Goal: Find specific page/section: Find specific page/section

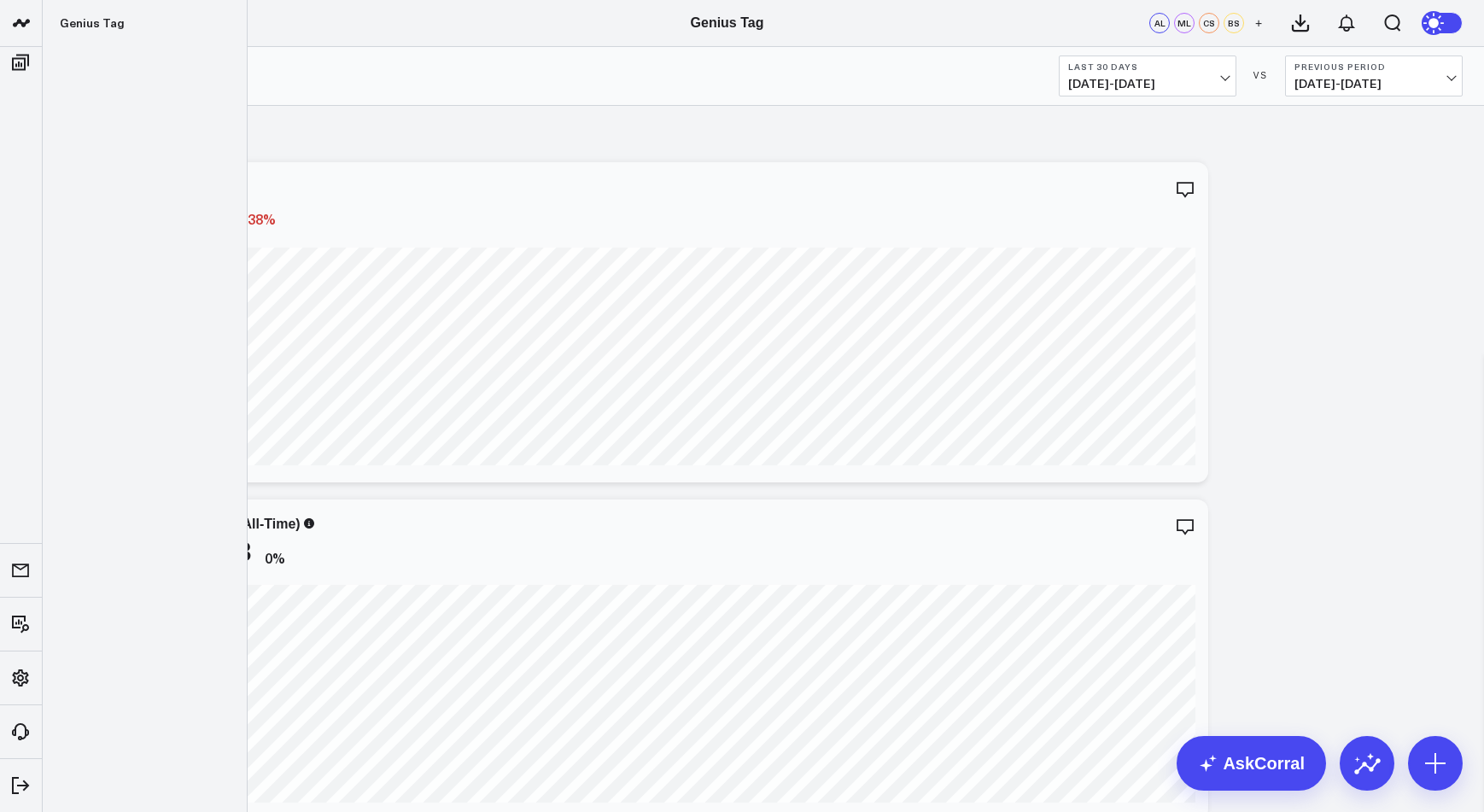
click at [1386, 29] on icon "Open search" at bounding box center [1392, 22] width 21 height 21
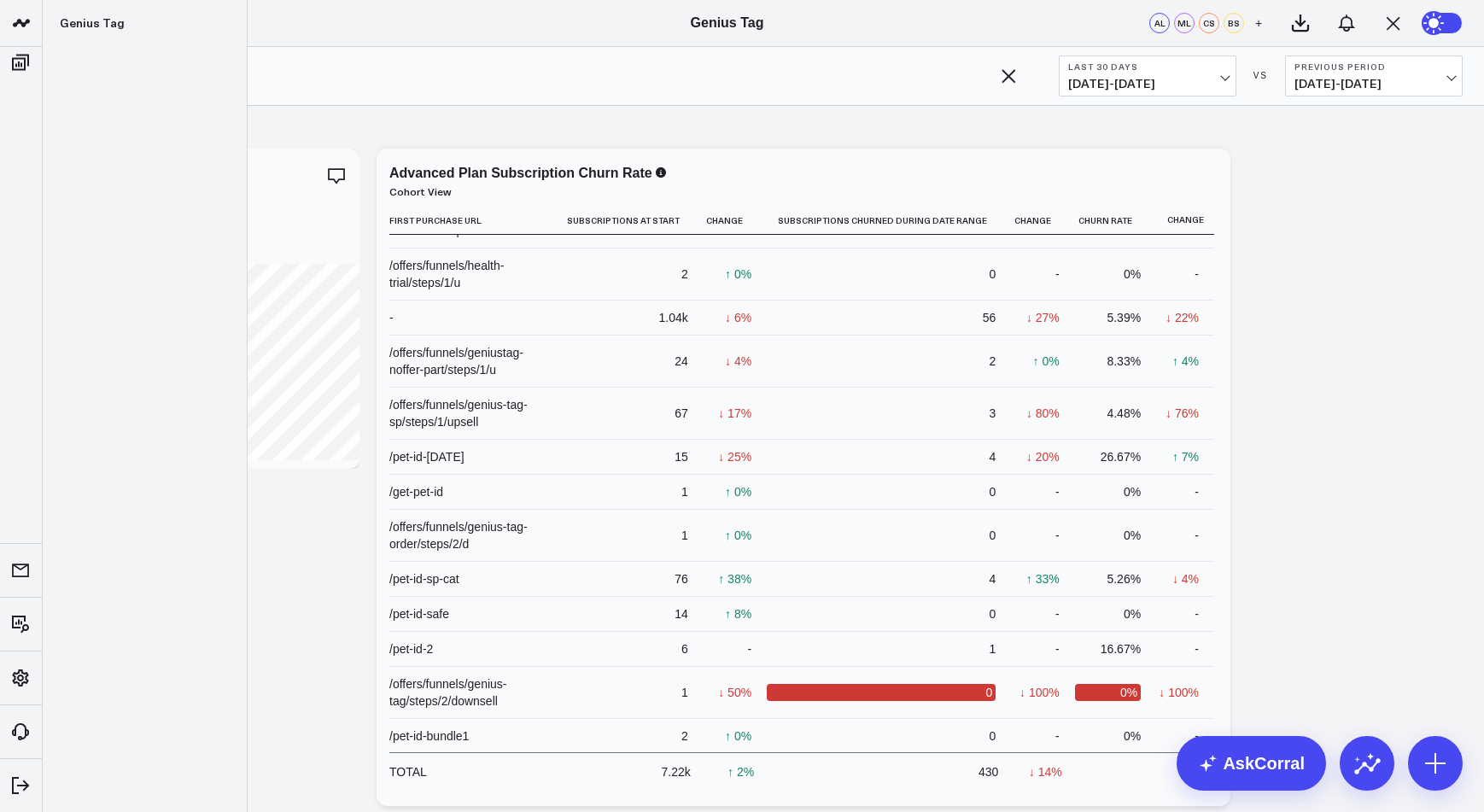
scroll to position [692, 0]
type input "churn"
click at [1156, 80] on span "[DATE] - [DATE]" at bounding box center [1147, 83] width 159 height 13
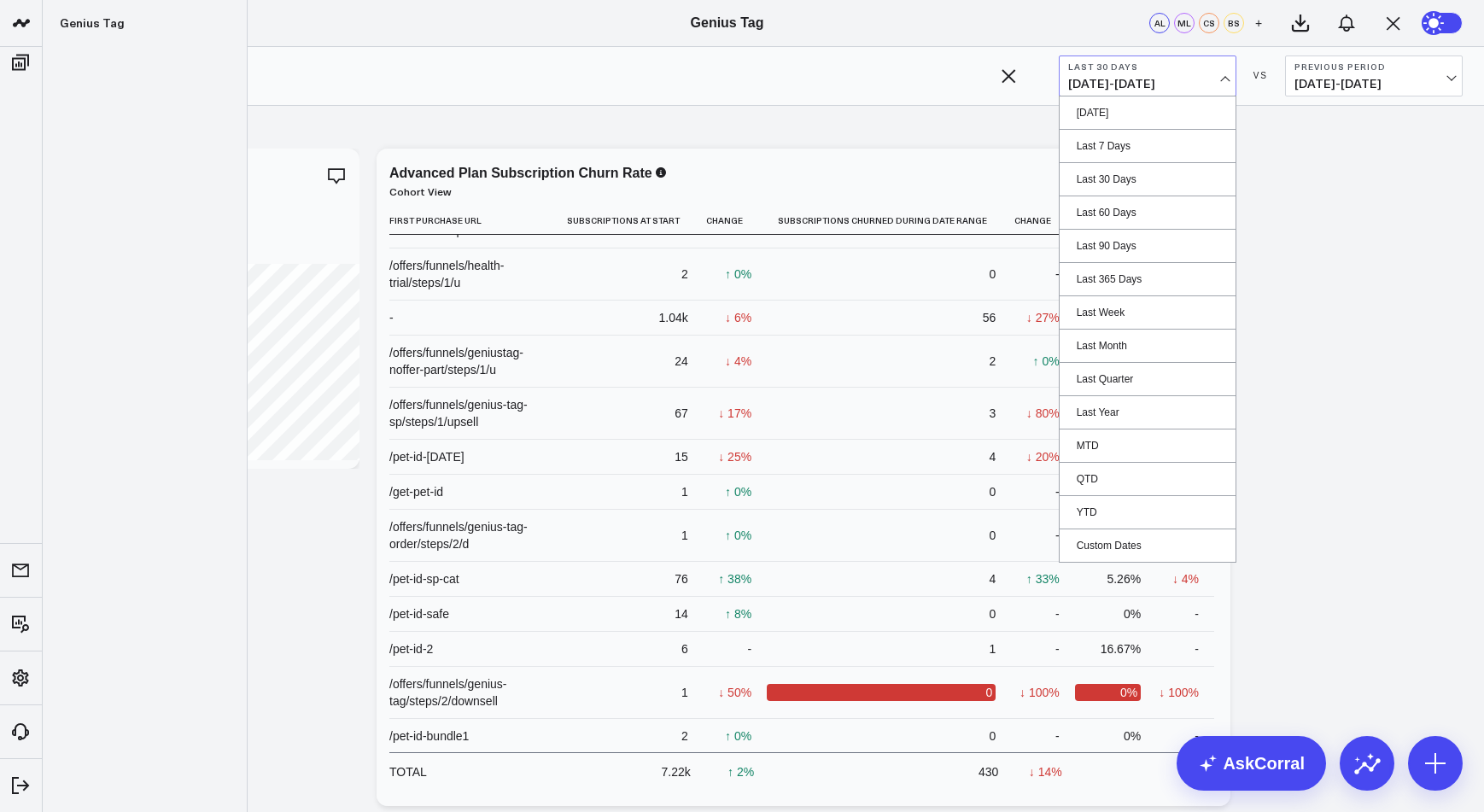
scroll to position [23, 0]
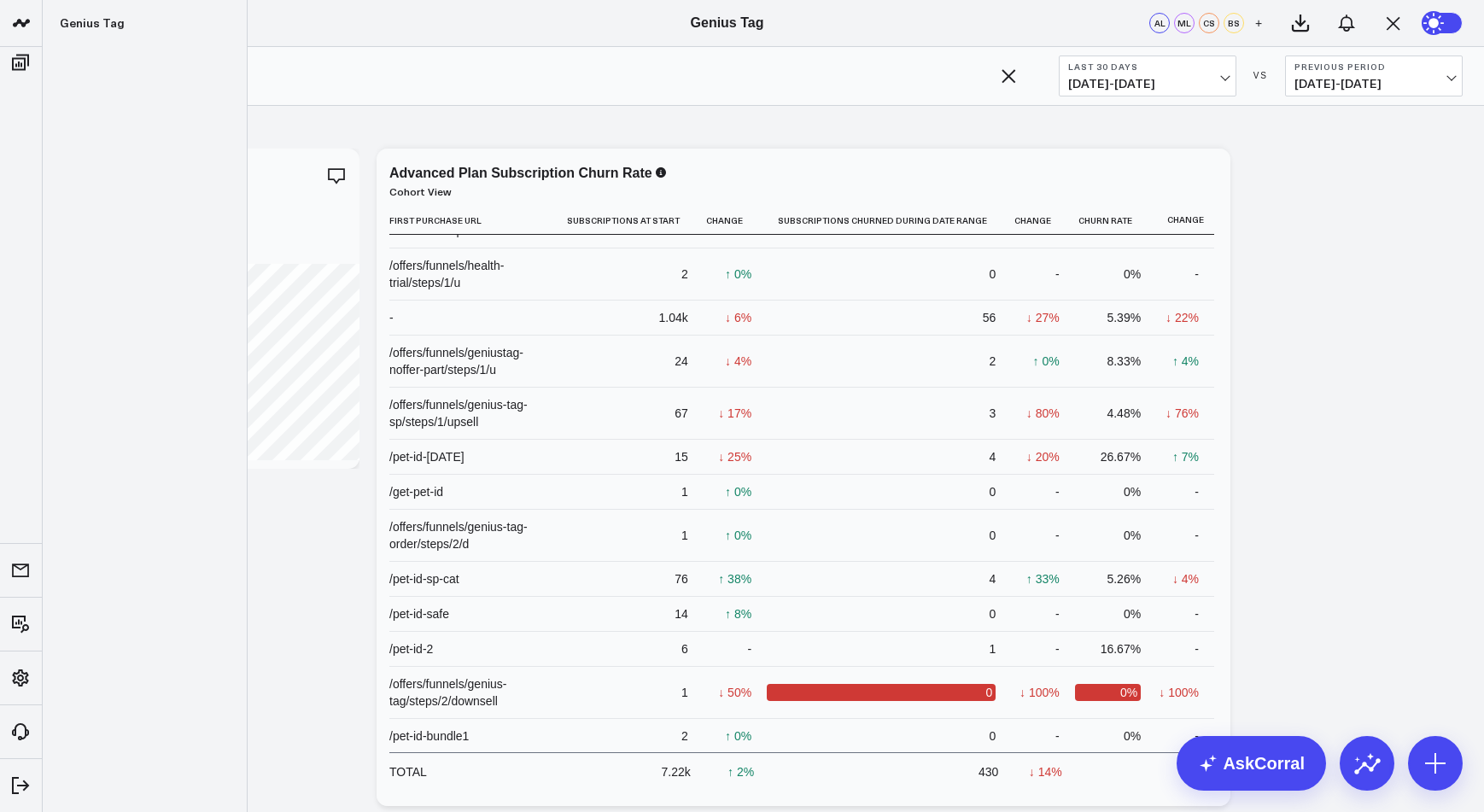
drag, startPoint x: 1084, startPoint y: 443, endPoint x: 1129, endPoint y: 438, distance: 45.3
drag, startPoint x: 1129, startPoint y: 438, endPoint x: 1016, endPoint y: 435, distance: 113.0
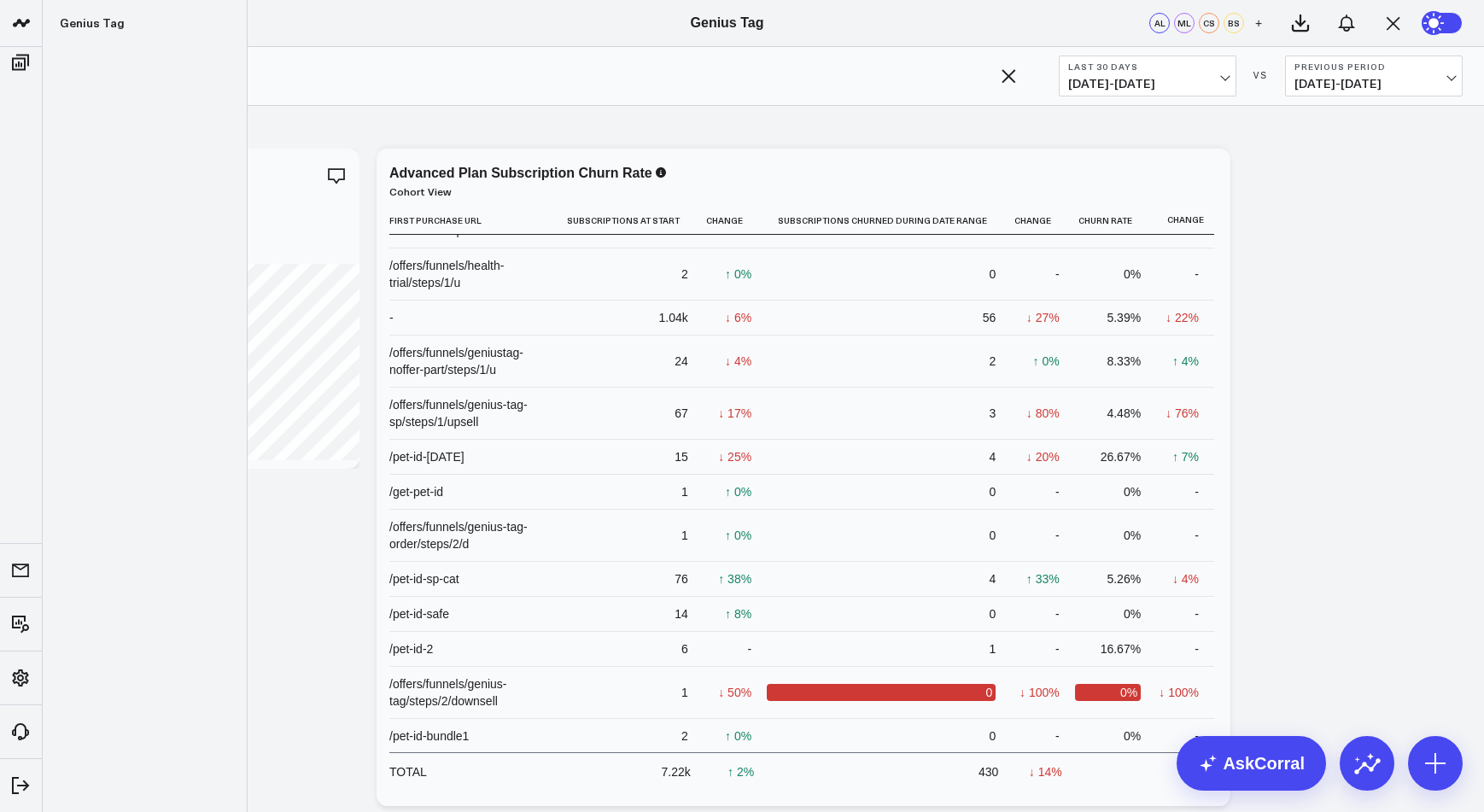
scroll to position [0, 0]
drag, startPoint x: 1370, startPoint y: 377, endPoint x: 1356, endPoint y: 372, distance: 14.9
click at [1370, 376] on div "Modify via AI Copy link to widget Ask support Remove Create linked copy Executi…" at bounding box center [764, 814] width 1372 height 1348
click at [1010, 83] on icon "button" at bounding box center [1008, 75] width 21 height 21
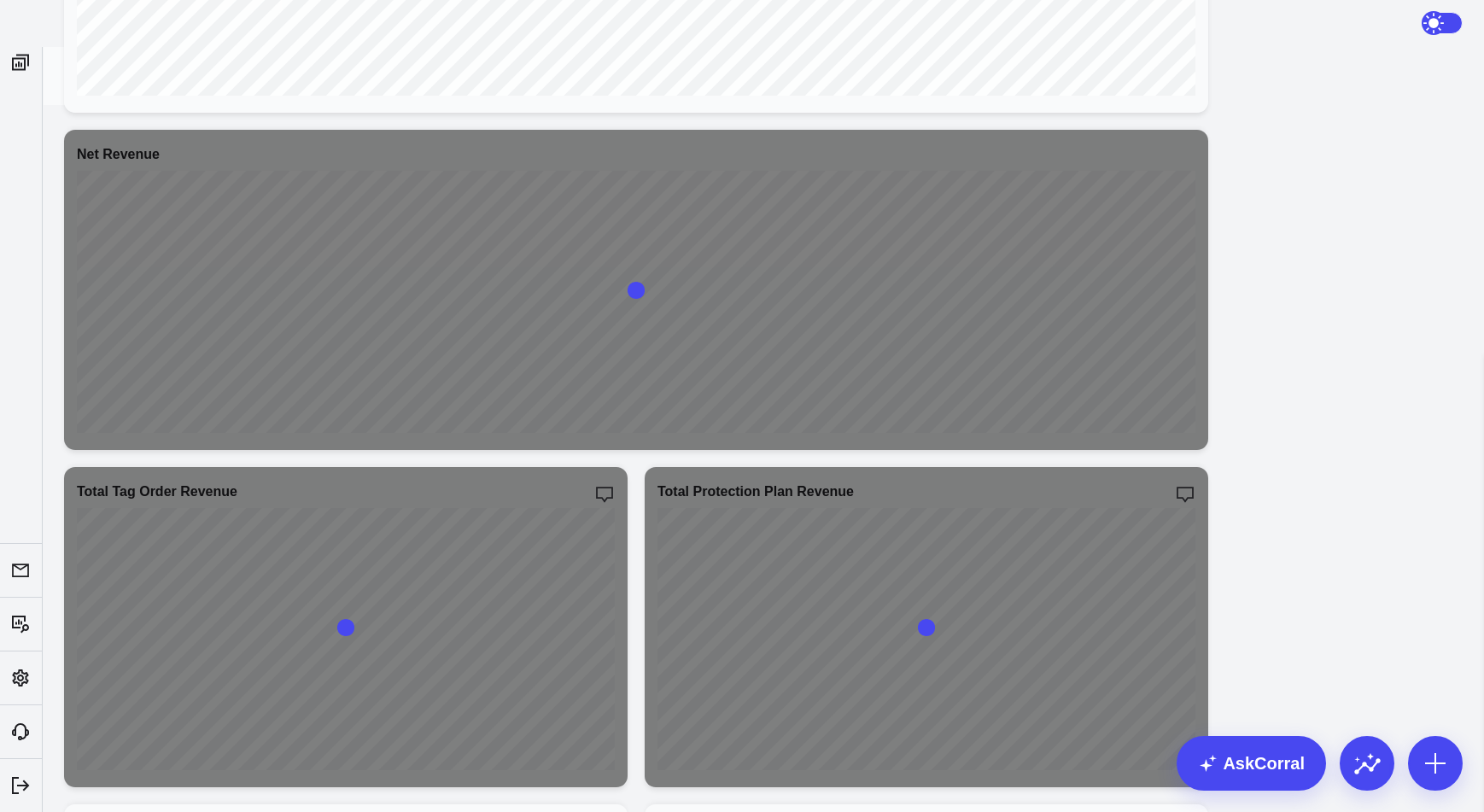
scroll to position [739, 0]
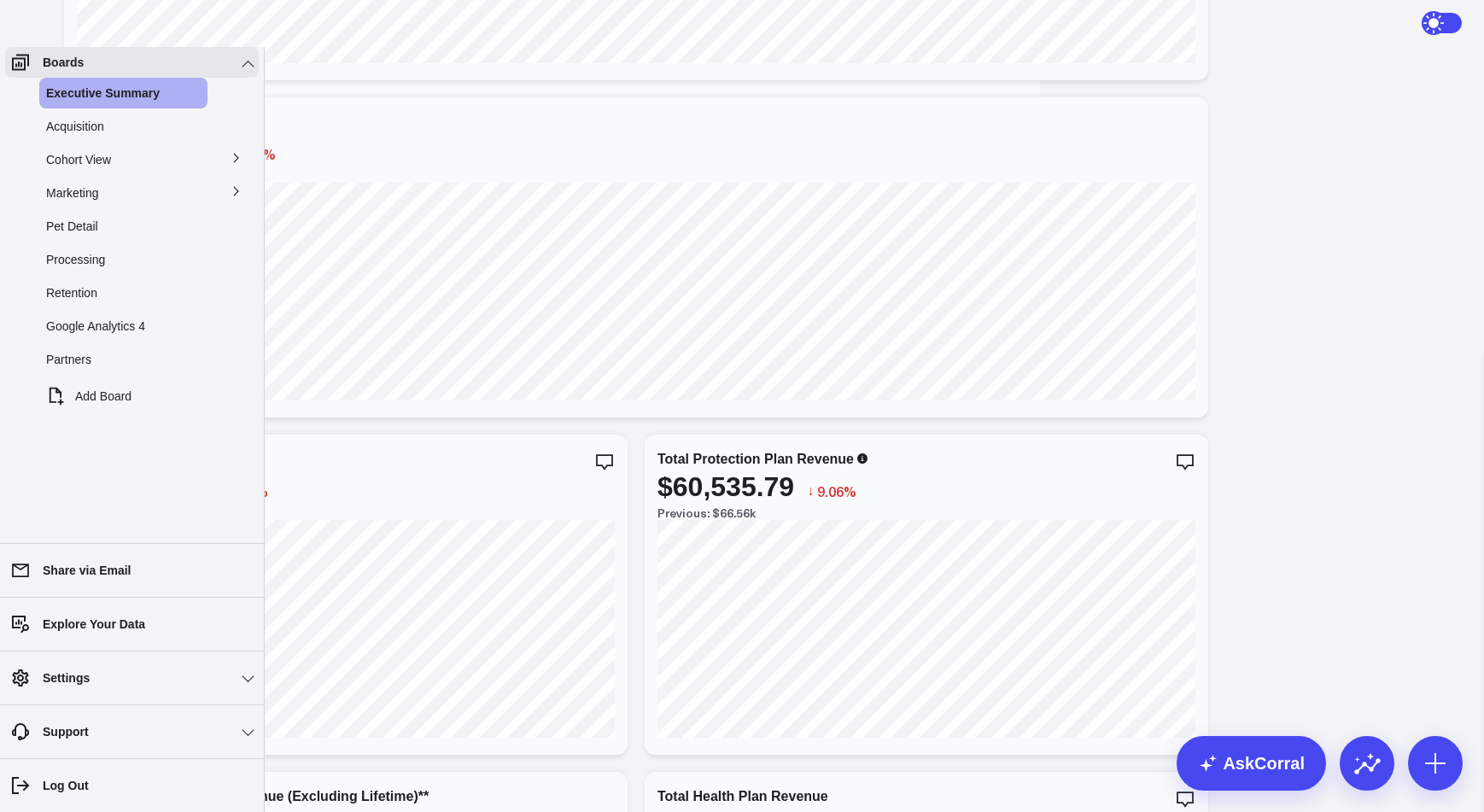
click at [79, 300] on span "Retention" at bounding box center [71, 292] width 51 height 13
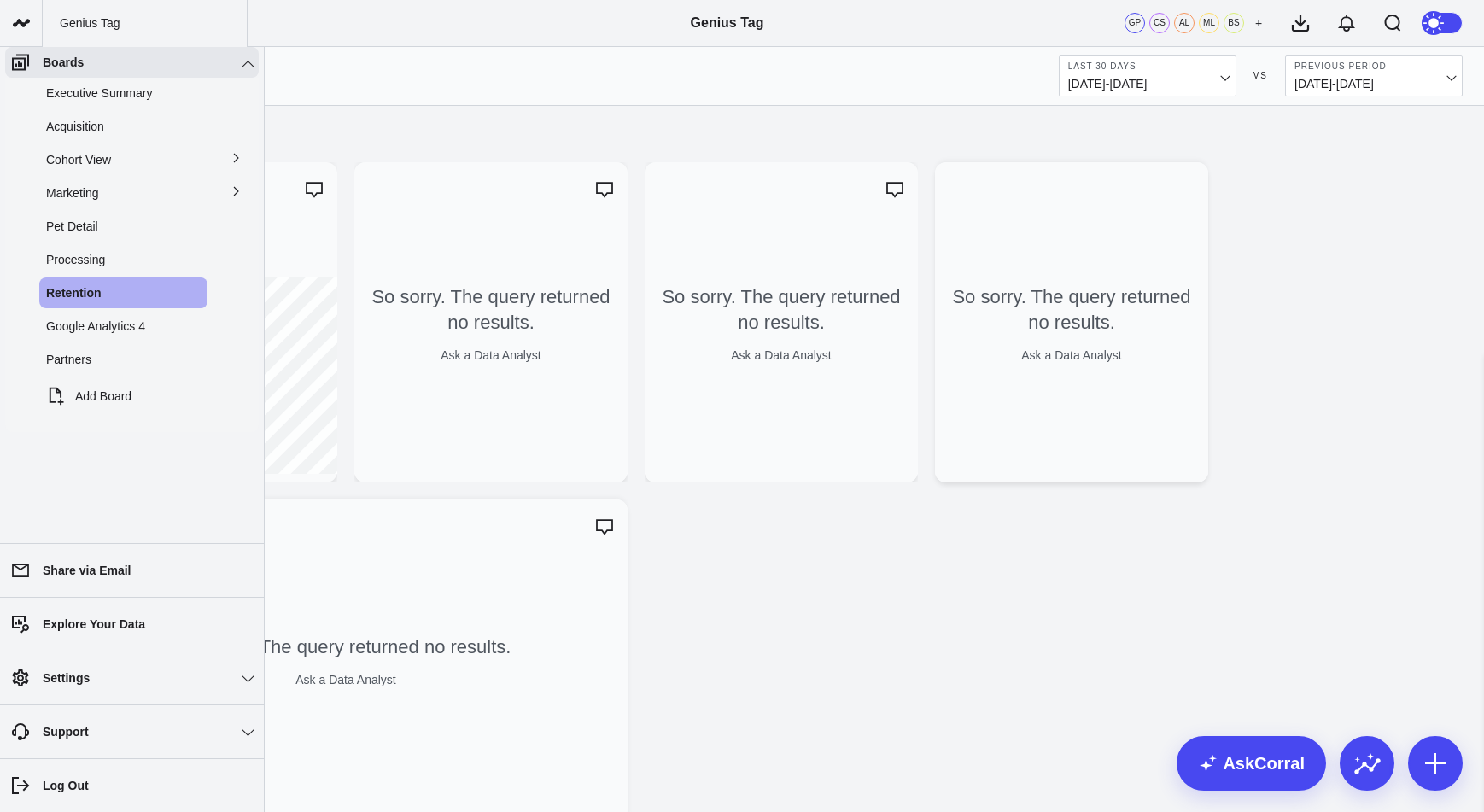
click at [82, 167] on span "Cohort View" at bounding box center [78, 159] width 64 height 13
